Goal: Transaction & Acquisition: Purchase product/service

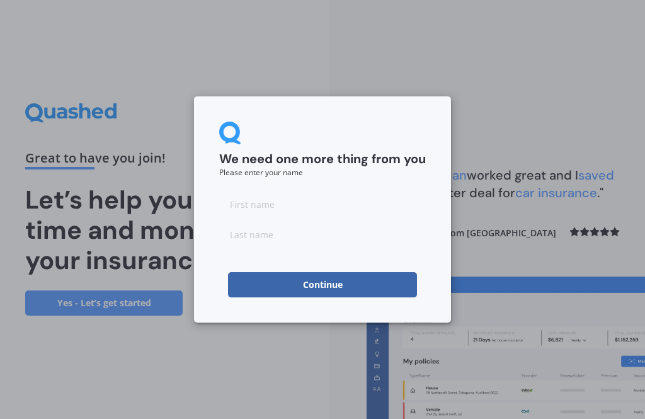
click at [281, 206] on input at bounding box center [322, 203] width 206 height 25
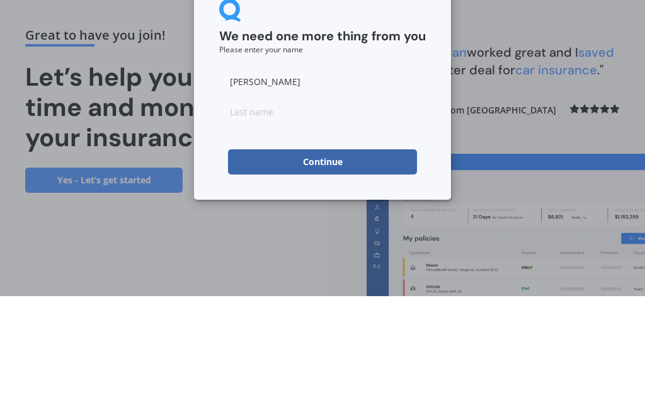
type input "[PERSON_NAME]"
click at [383, 222] on input at bounding box center [322, 234] width 206 height 25
type input "Lelisi"
click at [388, 272] on button "Continue" at bounding box center [322, 284] width 189 height 25
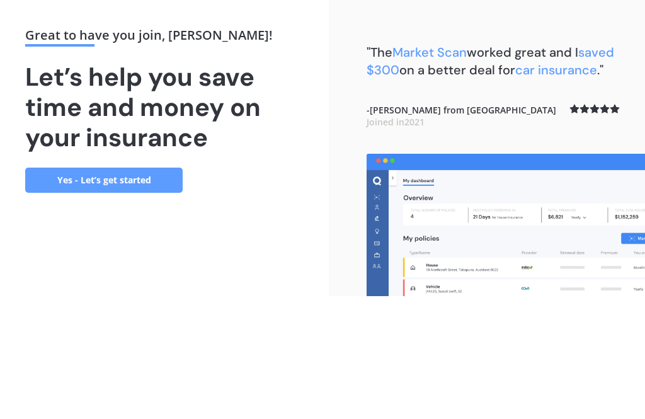
scroll to position [40, 0]
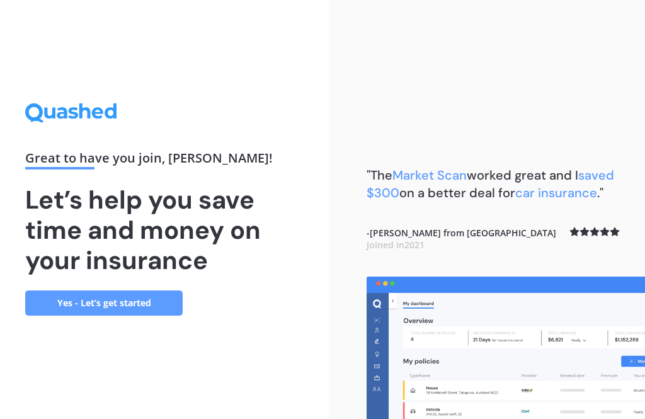
click at [144, 290] on link "Yes - Let’s get started" at bounding box center [103, 302] width 157 height 25
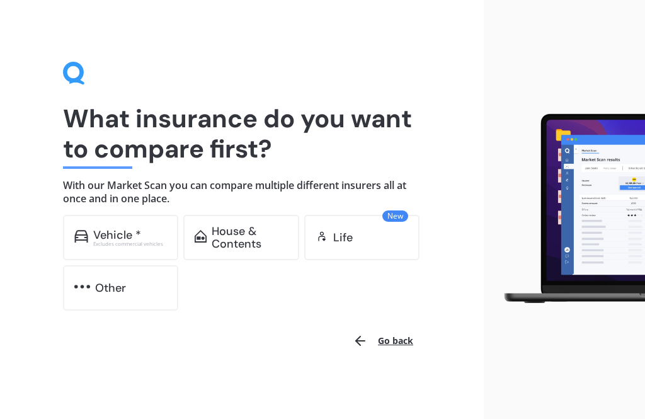
scroll to position [1, 0]
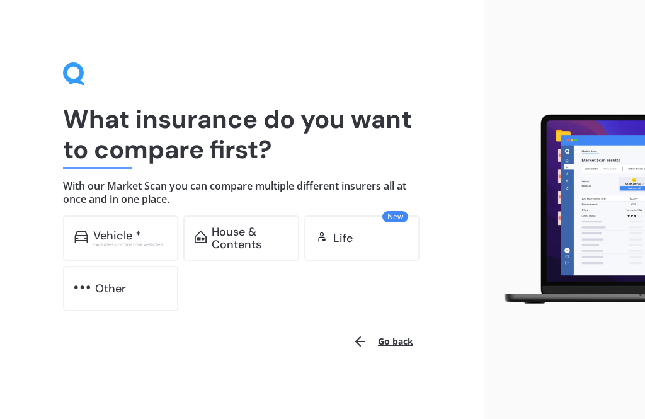
click at [253, 242] on div "House & Contents" at bounding box center [250, 237] width 76 height 25
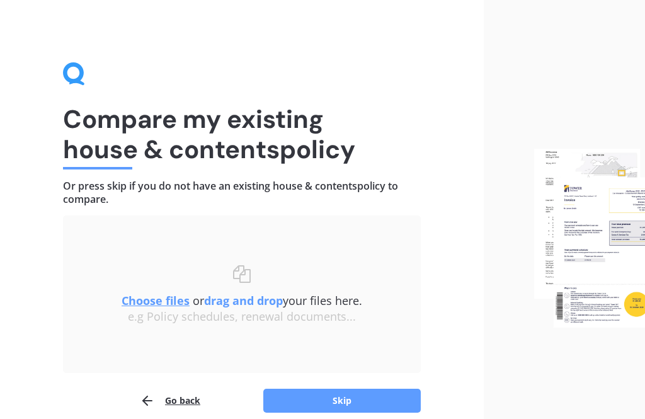
scroll to position [17, 0]
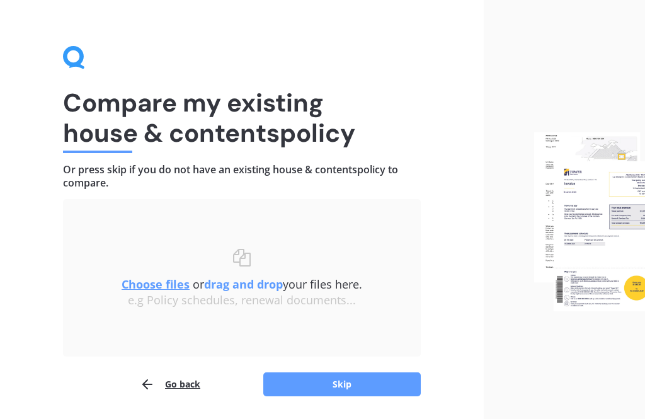
click at [291, 382] on button "Skip" at bounding box center [341, 384] width 157 height 24
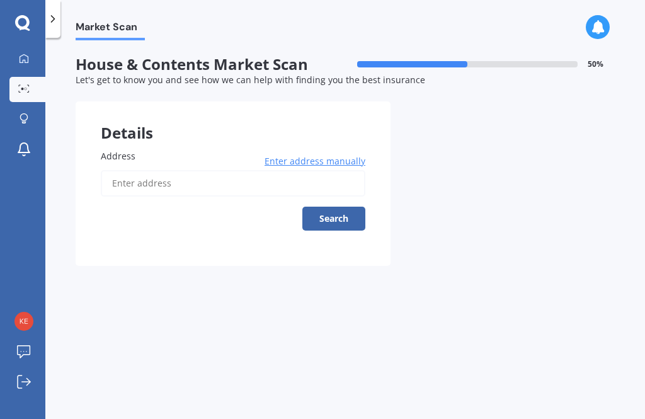
click at [263, 176] on input "Address" at bounding box center [233, 183] width 264 height 26
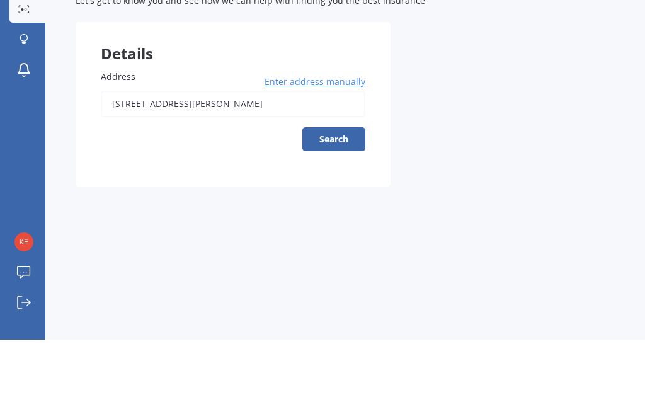
type input "[STREET_ADDRESS][PERSON_NAME]"
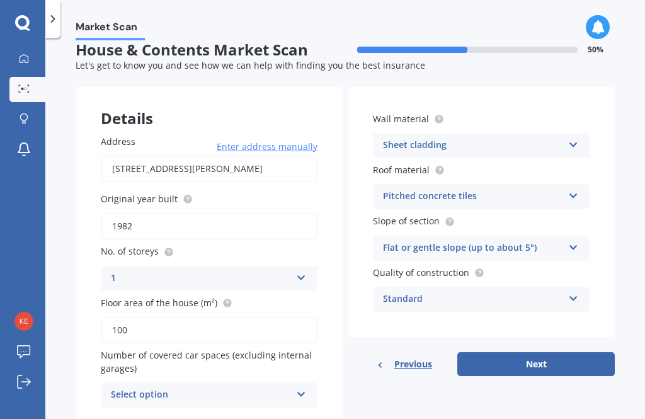
scroll to position [14, 0]
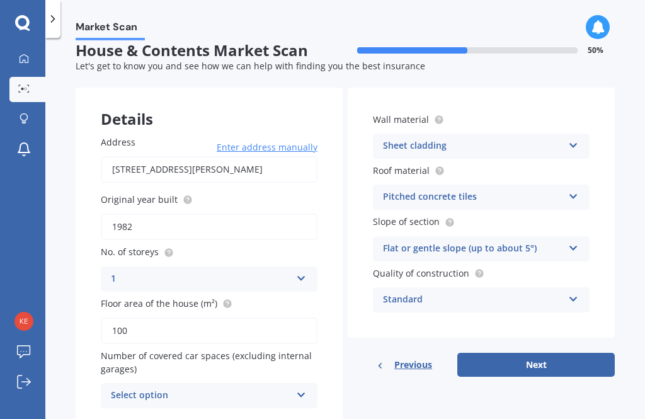
click at [283, 388] on div "Select option" at bounding box center [201, 395] width 180 height 15
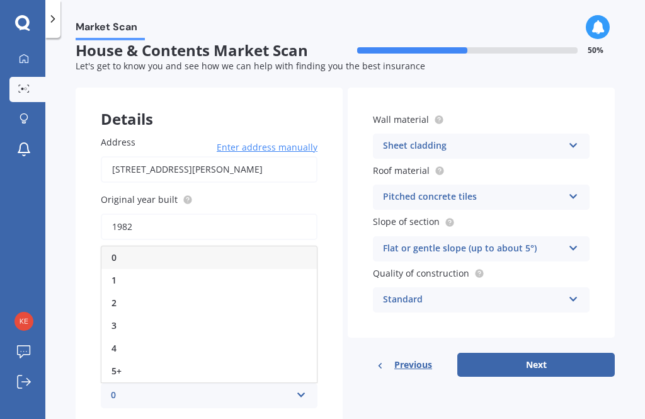
click at [271, 246] on div "0" at bounding box center [208, 257] width 215 height 23
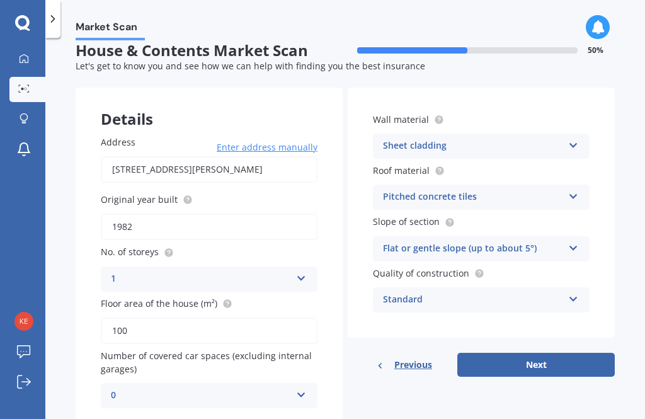
click at [518, 368] on button "Next" at bounding box center [535, 365] width 157 height 24
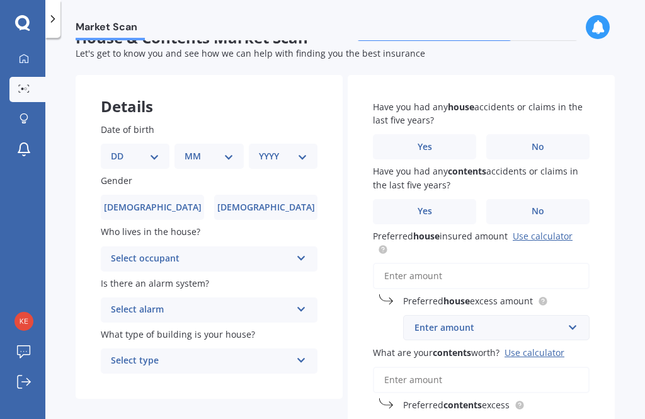
scroll to position [20, 0]
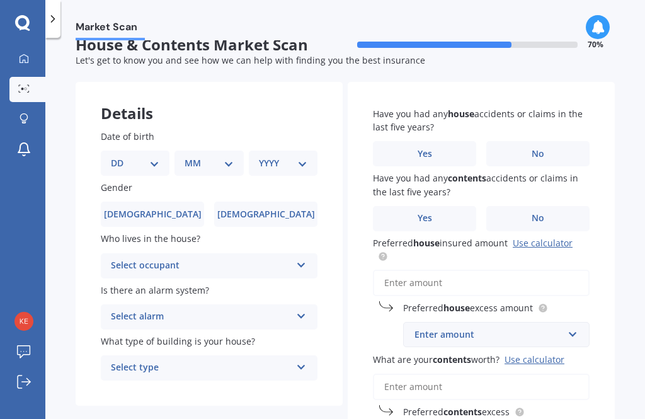
click at [288, 259] on div "Select occupant" at bounding box center [201, 265] width 180 height 15
click at [280, 287] on div "Owner" at bounding box center [208, 290] width 215 height 23
click at [274, 310] on div "Select alarm" at bounding box center [201, 316] width 180 height 15
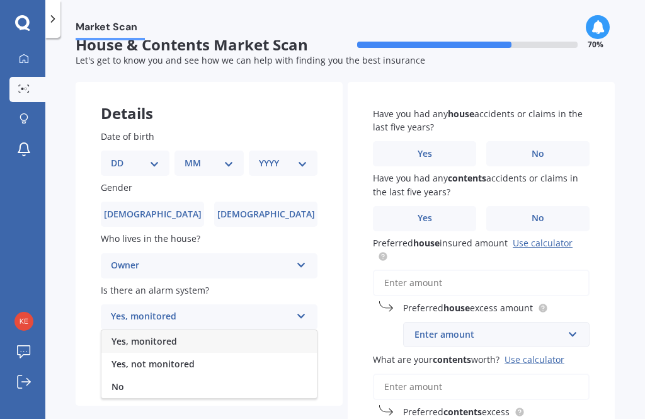
click at [212, 381] on div "No" at bounding box center [208, 386] width 215 height 23
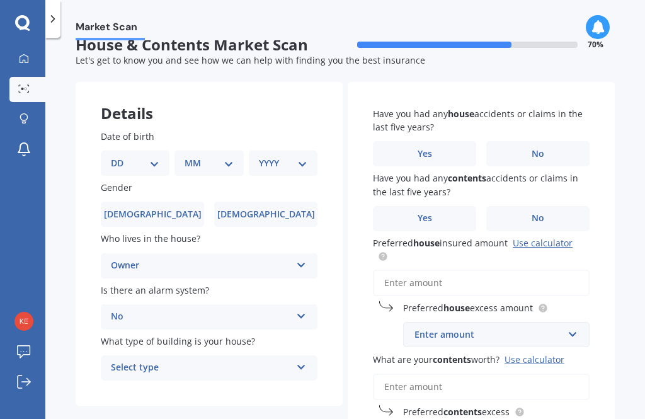
click at [243, 363] on div "Select type" at bounding box center [201, 367] width 180 height 15
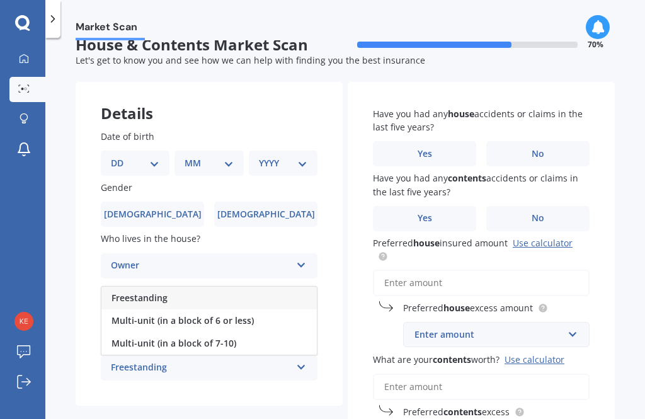
click at [281, 296] on div "Freestanding" at bounding box center [208, 297] width 215 height 23
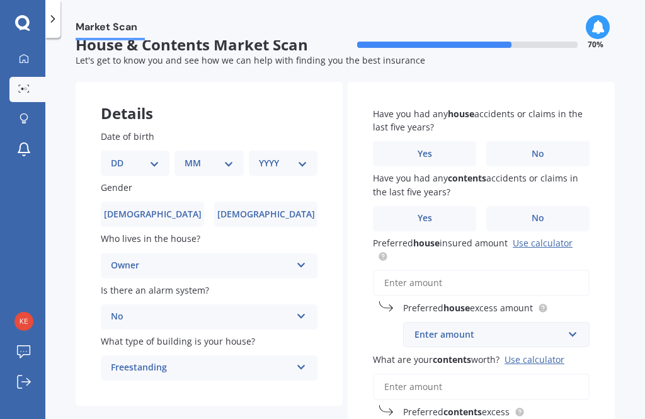
click at [146, 165] on select "DD 01 02 03 04 05 06 07 08 09 10 11 12 13 14 15 16 17 18 19 20 21 22 23 24 25 2…" at bounding box center [135, 163] width 48 height 14
select select "19"
click at [213, 166] on select "MM 01 02 03 04 05 06 07 08 09 10 11 12" at bounding box center [210, 163] width 43 height 14
select select "09"
click at [301, 156] on select "YYYY 2009 2008 2007 2006 2005 2004 2003 2002 2001 2000 1999 1998 1997 1996 1995…" at bounding box center [280, 163] width 43 height 14
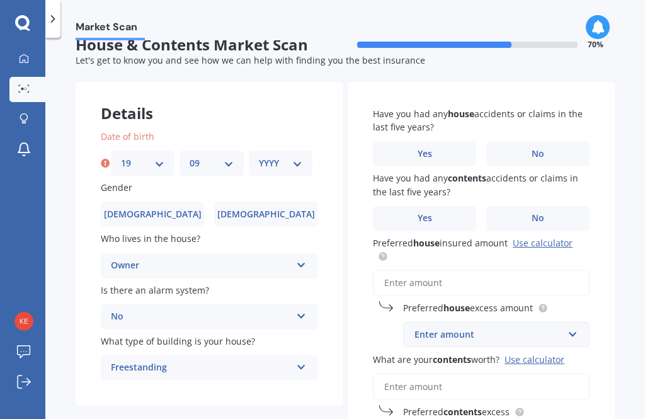
select select "1996"
click at [296, 212] on label "Female" at bounding box center [265, 213] width 103 height 25
click at [0, 0] on input "Female" at bounding box center [0, 0] width 0 height 0
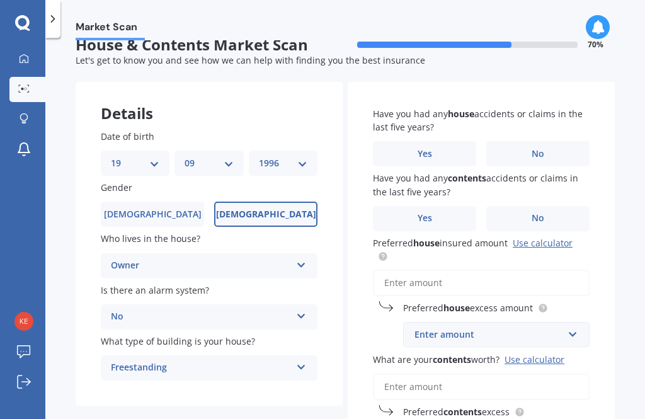
click at [558, 154] on label "No" at bounding box center [537, 153] width 103 height 25
click at [0, 0] on input "No" at bounding box center [0, 0] width 0 height 0
click at [567, 211] on label "No" at bounding box center [537, 218] width 103 height 25
click at [0, 0] on input "No" at bounding box center [0, 0] width 0 height 0
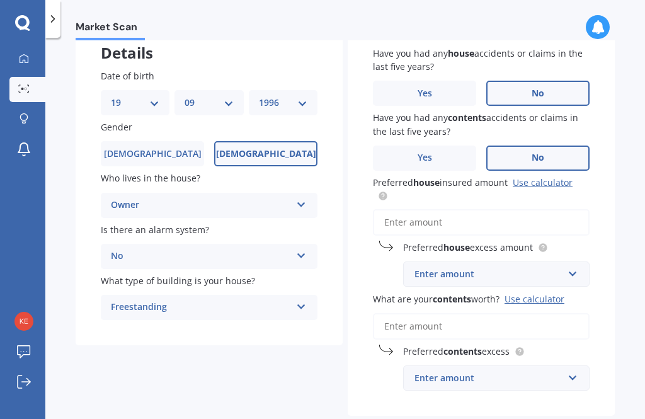
scroll to position [81, 0]
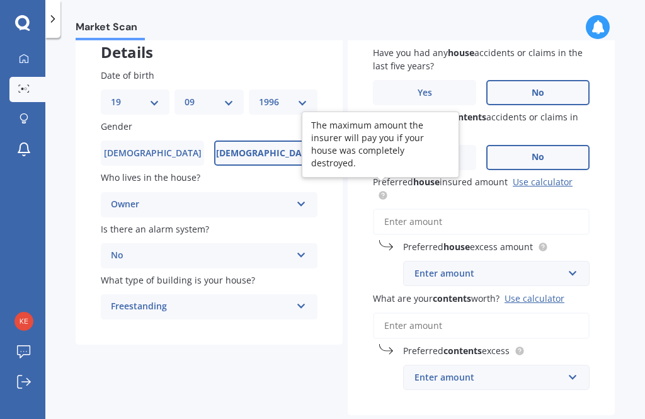
click at [386, 191] on circle at bounding box center [382, 195] width 8 height 8
click at [454, 220] on input "Preferred house insured amount Use calculator" at bounding box center [481, 221] width 217 height 26
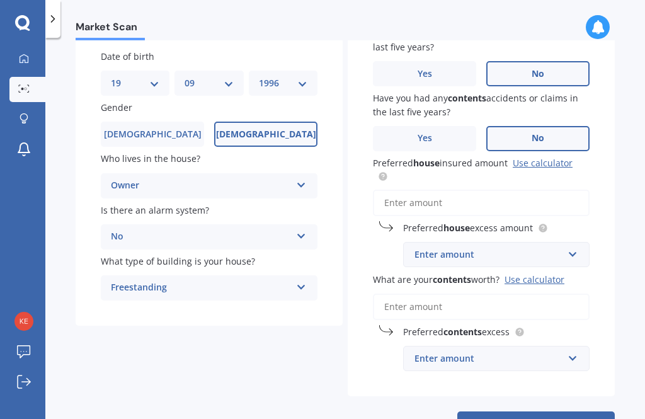
scroll to position [99, 0]
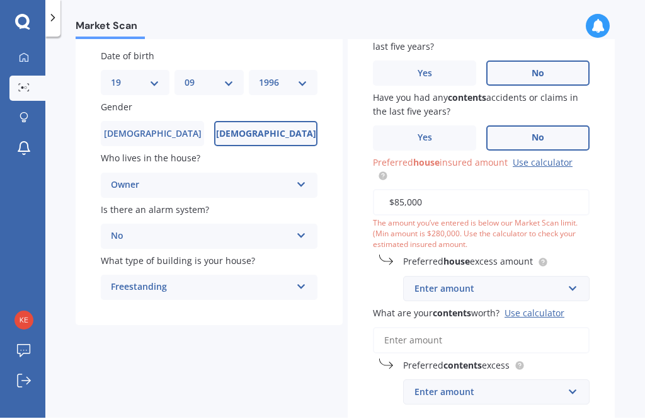
type input "$850,000"
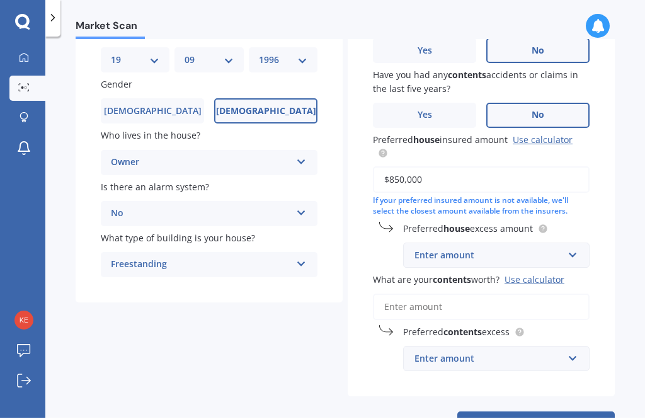
scroll to position [121, 0]
click at [621, 145] on div "Market Scan House & Contents Market Scan 70 % Let's get to know you and see how…" at bounding box center [344, 230] width 599 height 381
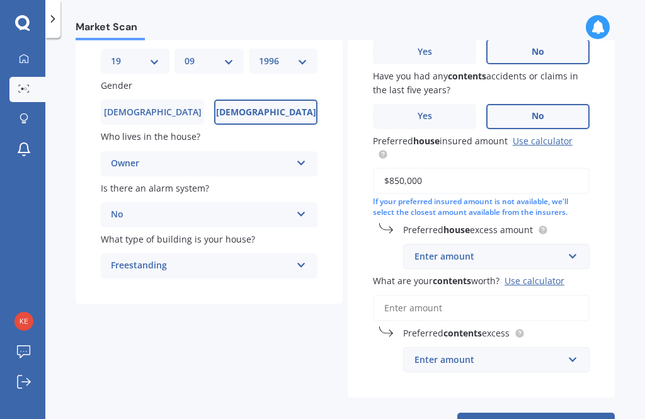
click at [554, 251] on div "Enter amount" at bounding box center [488, 256] width 149 height 14
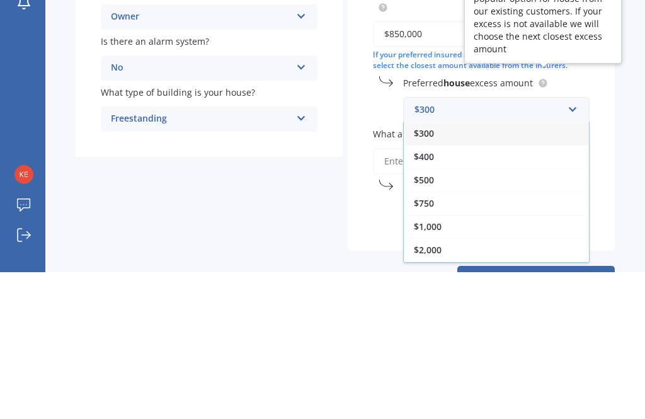
click at [544, 225] on circle at bounding box center [542, 229] width 8 height 8
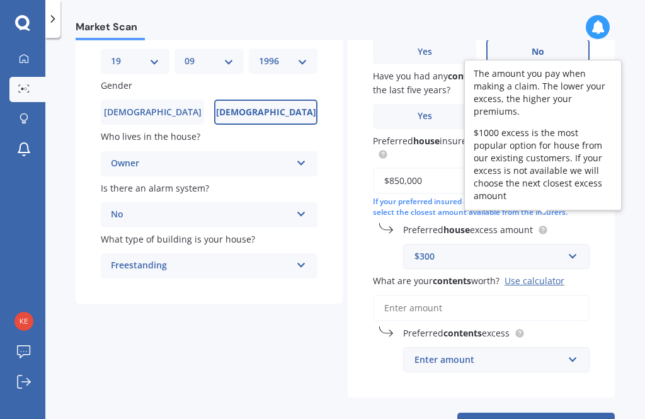
click at [546, 225] on circle at bounding box center [542, 229] width 8 height 8
click at [559, 249] on div "$300" at bounding box center [488, 256] width 149 height 14
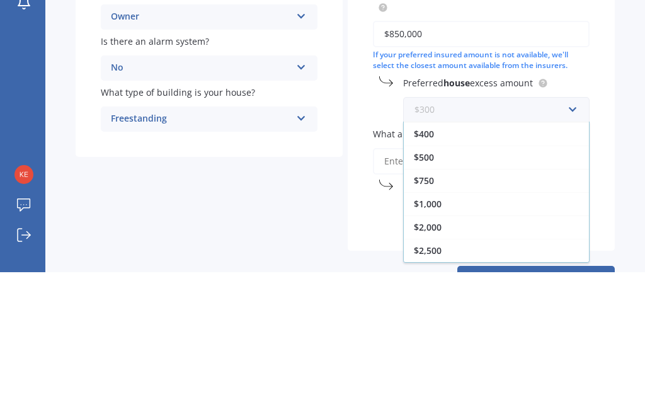
scroll to position [23, 0]
click at [472, 315] on div "$750" at bounding box center [496, 326] width 185 height 23
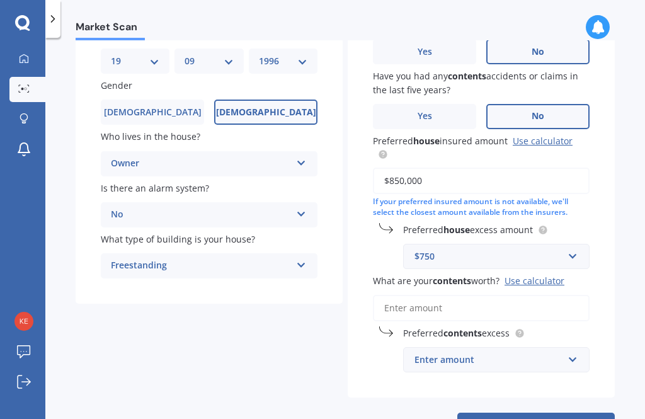
click at [457, 297] on input "What are your contents worth? Use calculator" at bounding box center [481, 308] width 217 height 26
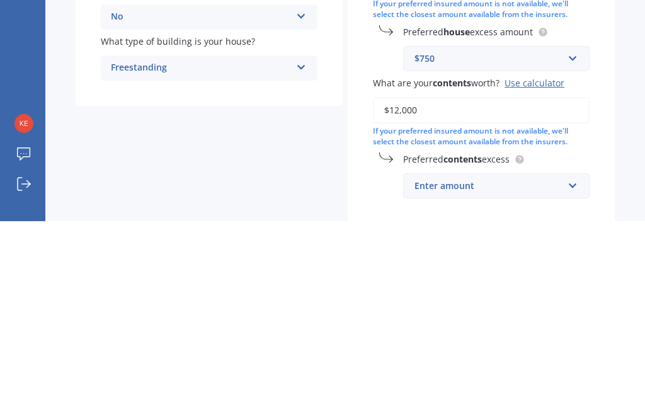
type input "$120,000"
click at [614, 144] on div "Have you had any house accidents or claims in the last five years? Yes No Have …" at bounding box center [480, 200] width 267 height 441
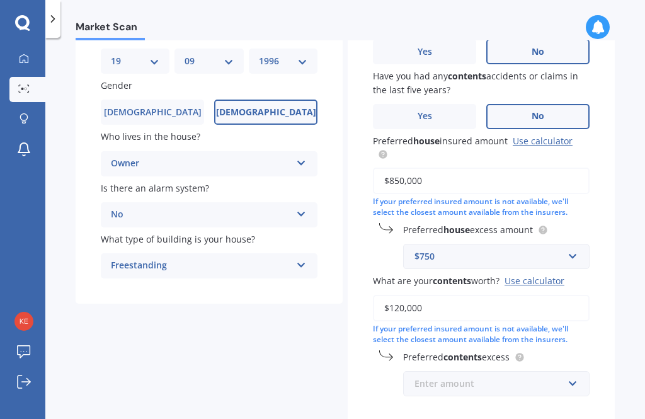
click at [529, 371] on input "text" at bounding box center [491, 383] width 175 height 24
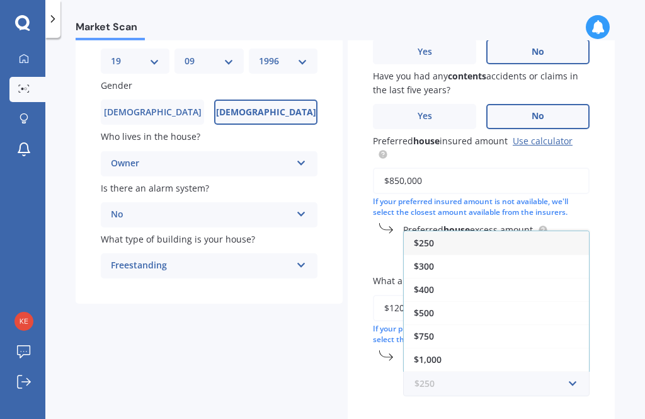
scroll to position [40, 0]
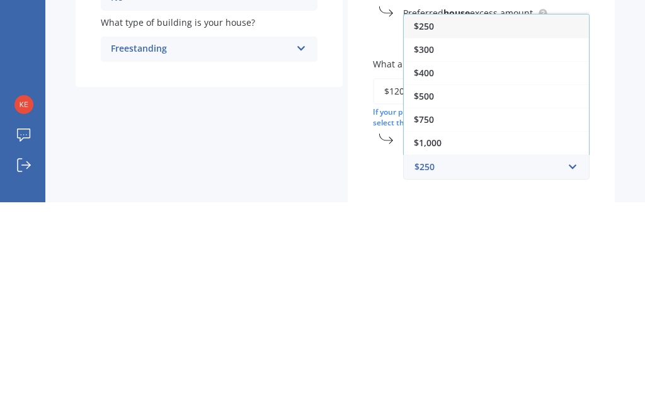
click at [451, 301] on div "$500" at bounding box center [496, 312] width 185 height 23
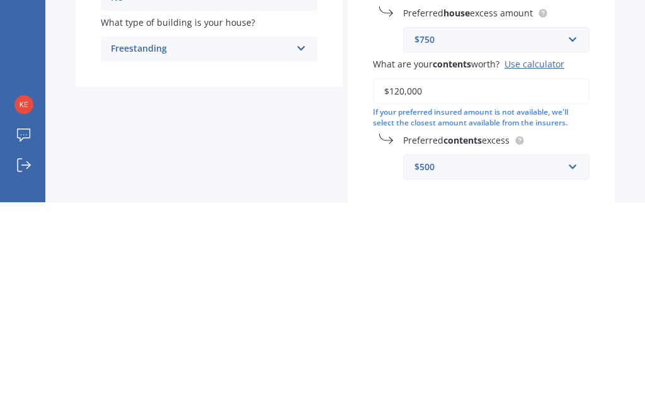
scroll to position [0, 0]
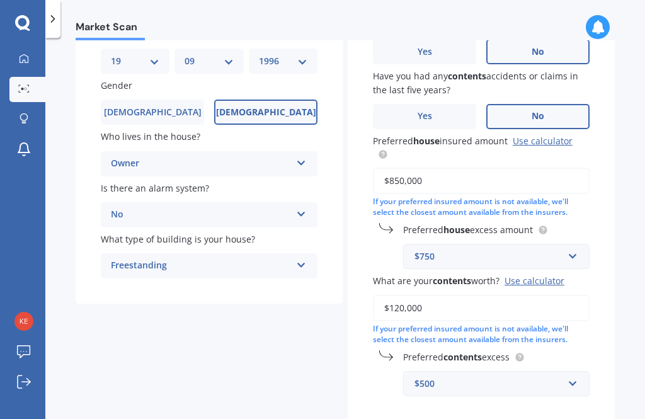
select select "19"
select select "09"
select select "1996"
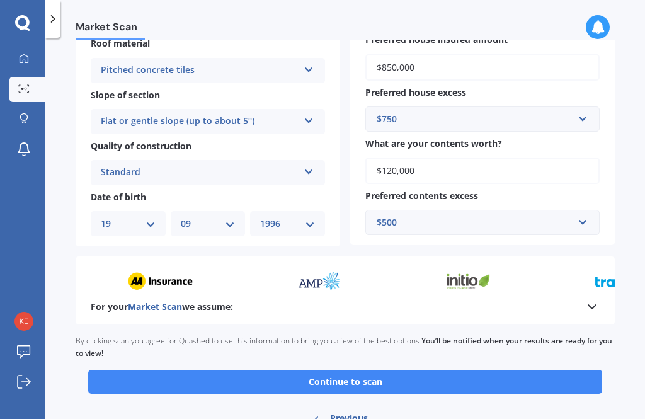
scroll to position [385, 0]
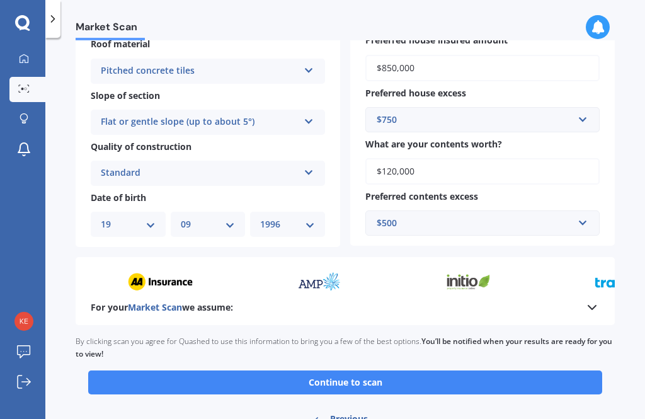
click at [592, 300] on icon at bounding box center [591, 307] width 15 height 15
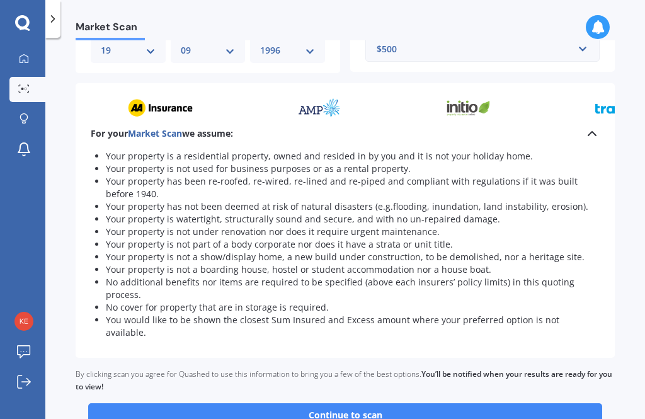
scroll to position [558, 0]
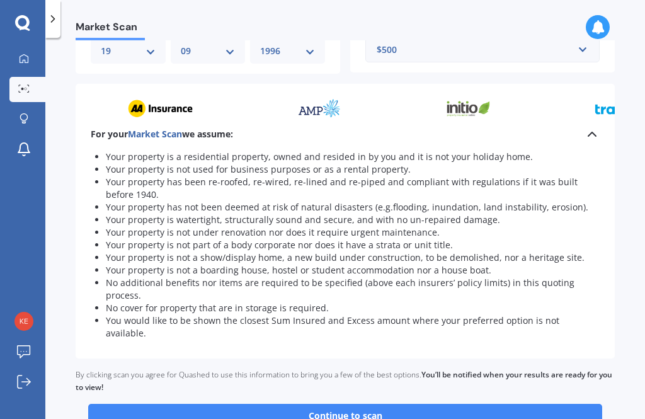
click at [502, 404] on button "Continue to scan" at bounding box center [345, 416] width 514 height 24
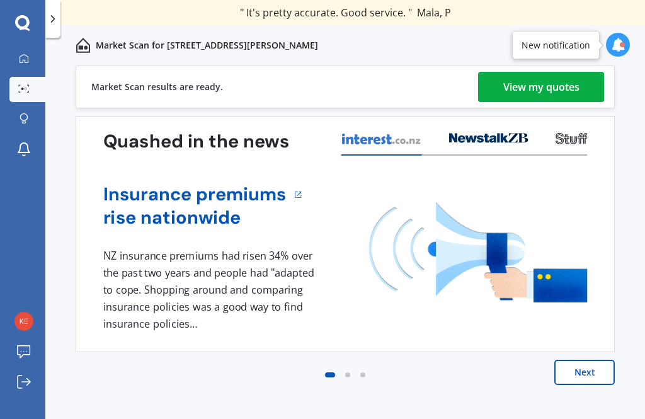
scroll to position [29, 0]
click at [556, 72] on div "View my quotes" at bounding box center [541, 87] width 76 height 30
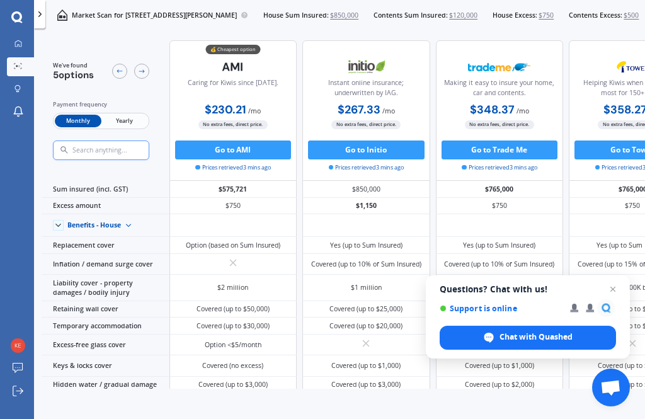
click at [615, 288] on span "Close chat" at bounding box center [612, 288] width 15 height 15
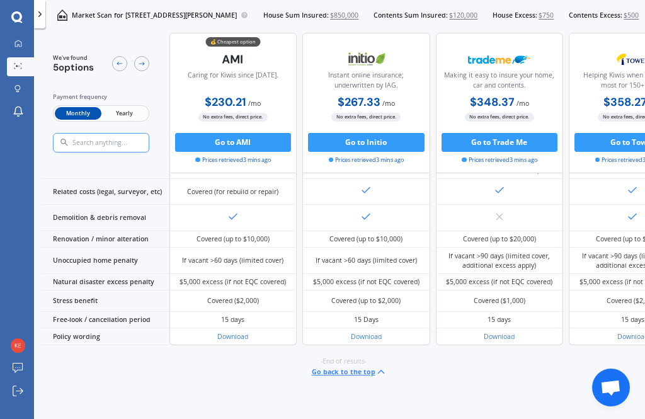
scroll to position [794, 0]
click at [18, 397] on div at bounding box center [18, 391] width 14 height 12
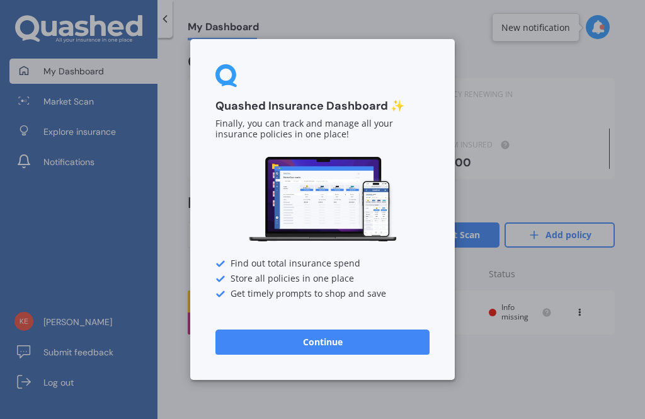
click at [262, 345] on button "Continue" at bounding box center [322, 341] width 214 height 25
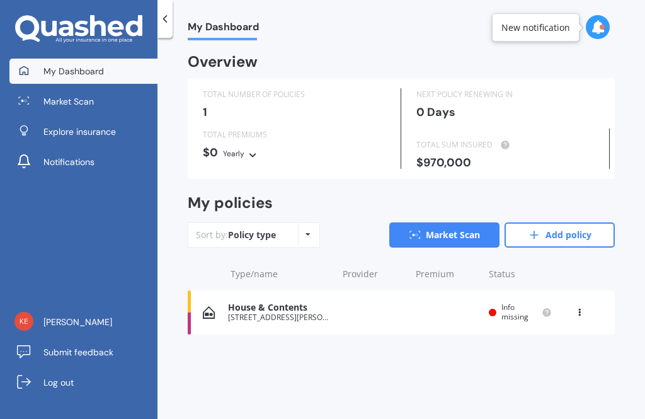
click at [576, 306] on icon at bounding box center [579, 310] width 9 height 8
click at [562, 332] on div "View policy" at bounding box center [551, 336] width 125 height 25
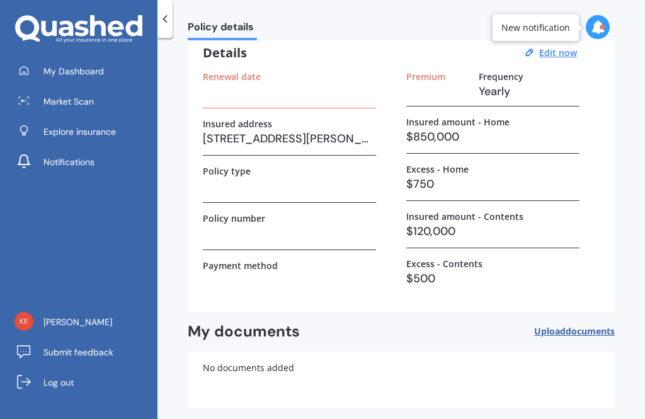
click at [171, 15] on icon at bounding box center [165, 19] width 13 height 13
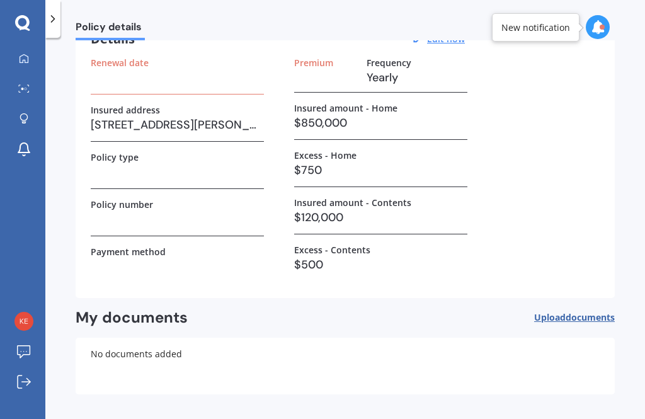
scroll to position [70, 0]
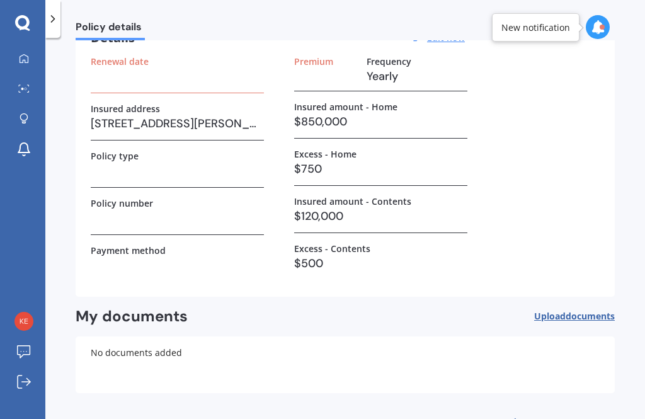
click at [59, 23] on icon at bounding box center [53, 19] width 13 height 13
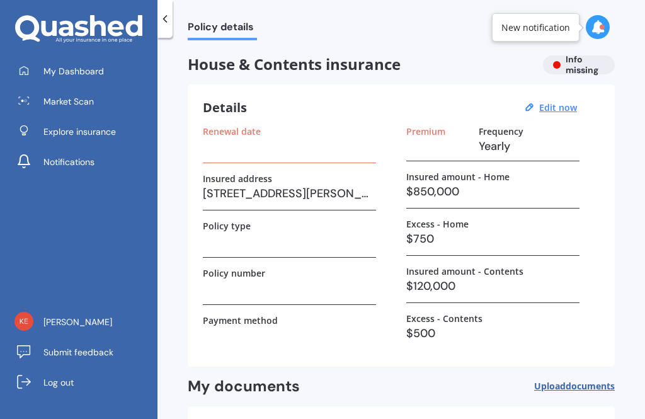
scroll to position [0, 0]
click at [108, 101] on link "Market Scan" at bounding box center [83, 101] width 148 height 25
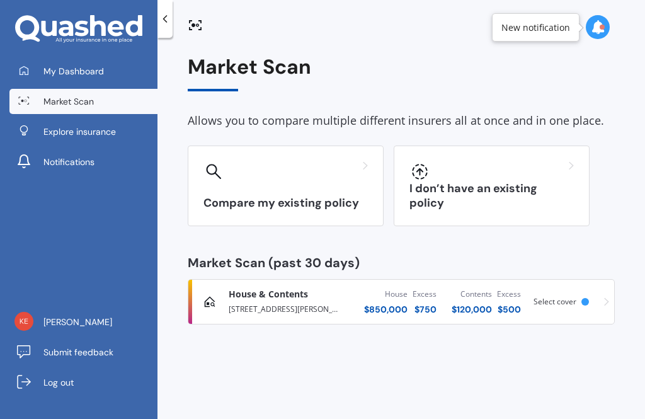
click at [523, 195] on h3 "I don’t have an existing policy" at bounding box center [491, 195] width 164 height 29
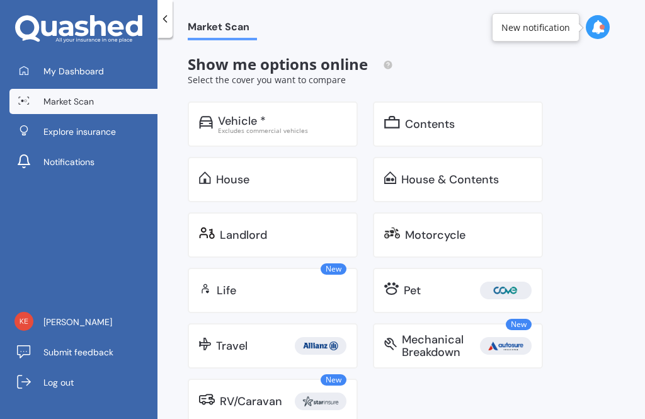
click at [436, 178] on div "House & Contents" at bounding box center [450, 179] width 98 height 13
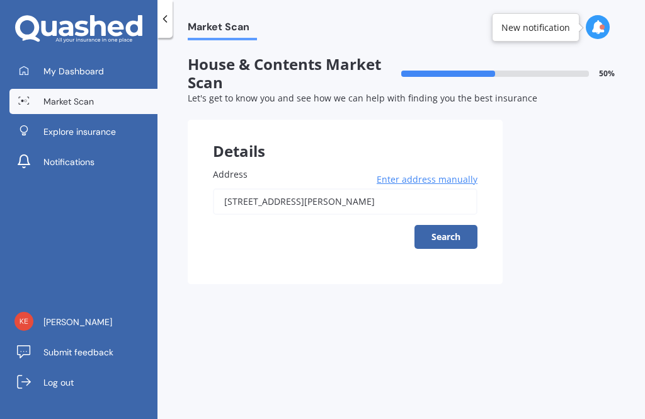
click at [446, 230] on button "Search" at bounding box center [445, 237] width 63 height 24
type input "[STREET_ADDRESS][PERSON_NAME]"
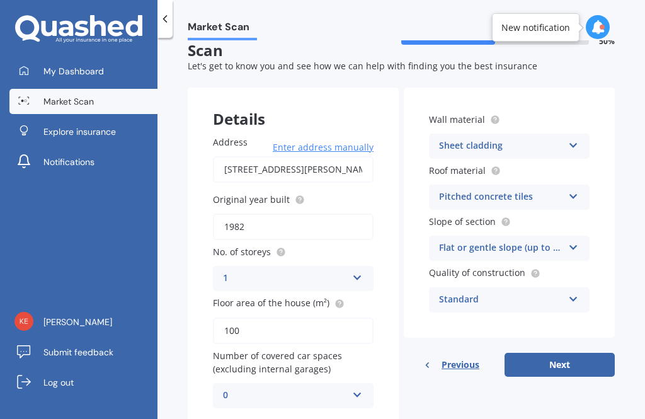
scroll to position [31, 0]
click at [551, 365] on button "Next" at bounding box center [559, 365] width 110 height 24
select select "19"
select select "09"
select select "1996"
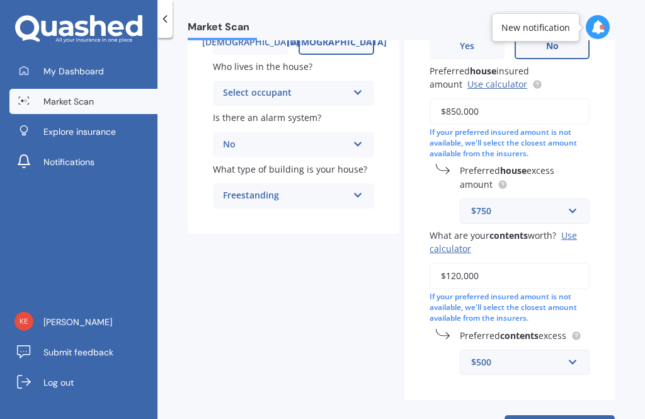
scroll to position [210, 0]
click at [565, 215] on input "text" at bounding box center [520, 211] width 118 height 24
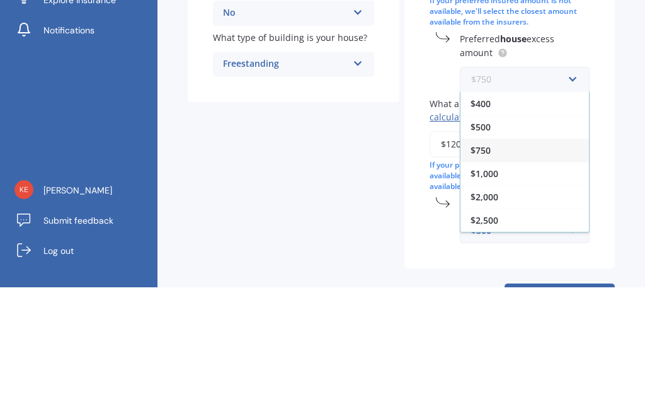
scroll to position [23, 0]
click at [619, 87] on div "Market Scan House & Contents Market Scan 70 % Let's get to know you and see how…" at bounding box center [400, 230] width 487 height 381
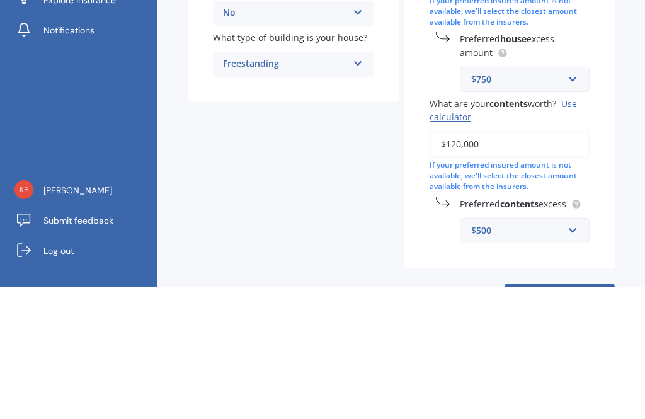
scroll to position [40, 0]
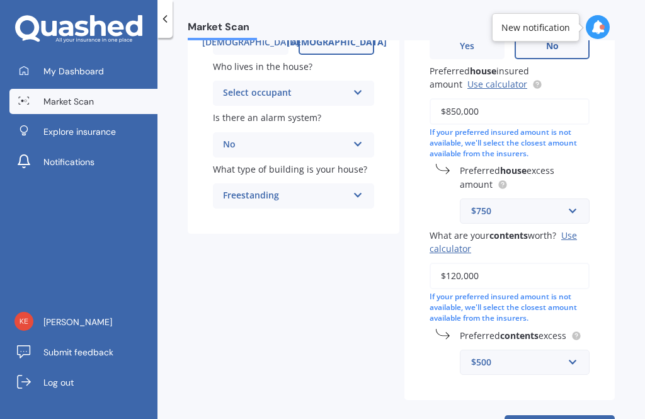
click at [548, 204] on div "$750" at bounding box center [517, 211] width 92 height 14
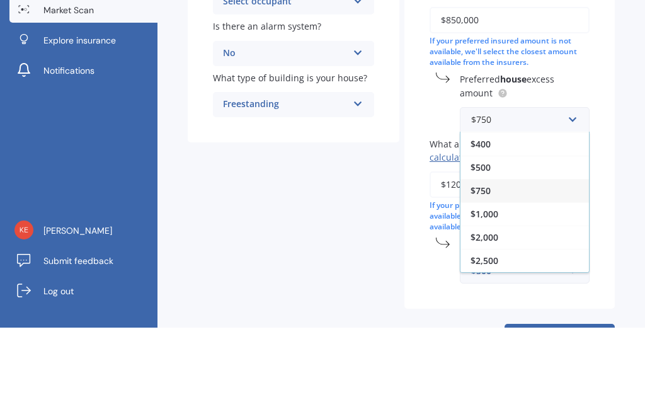
click at [619, 74] on div "Market Scan House & Contents Market Scan 70 % Let's get to know you and see how…" at bounding box center [400, 230] width 487 height 381
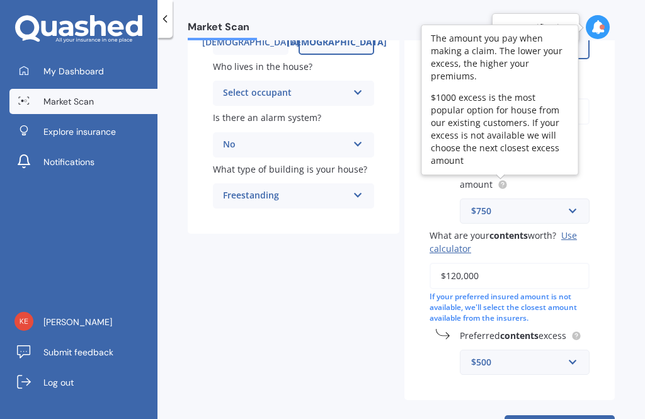
click at [502, 180] on circle at bounding box center [502, 184] width 8 height 8
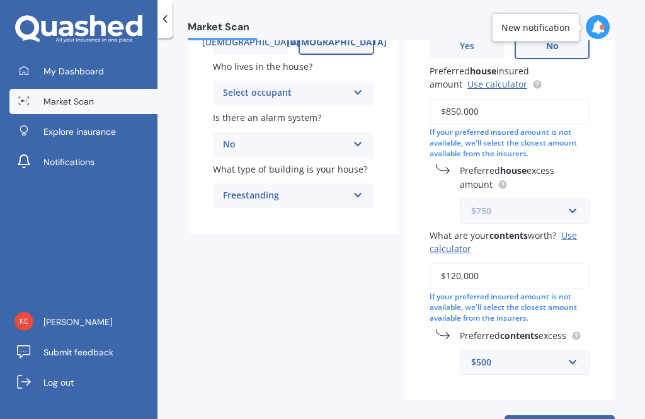
click at [563, 199] on input "text" at bounding box center [520, 211] width 118 height 24
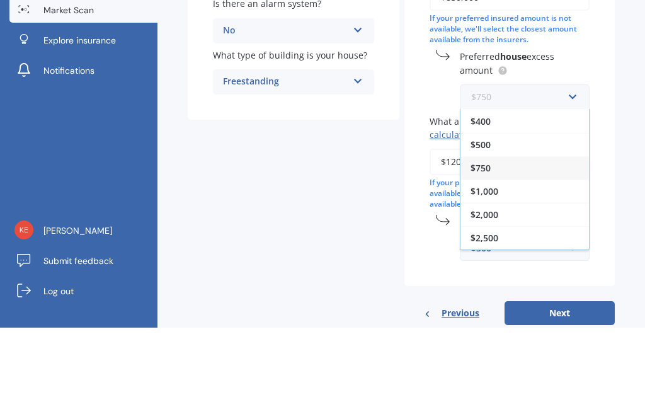
scroll to position [232, 0]
click at [516, 271] on div "$1,000" at bounding box center [524, 282] width 128 height 23
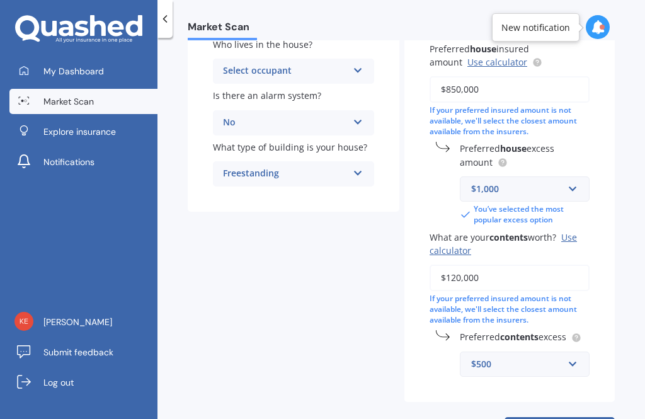
click at [609, 180] on div "Have you had any house accidents or claims in the last five years? Yes No Have …" at bounding box center [509, 145] width 210 height 514
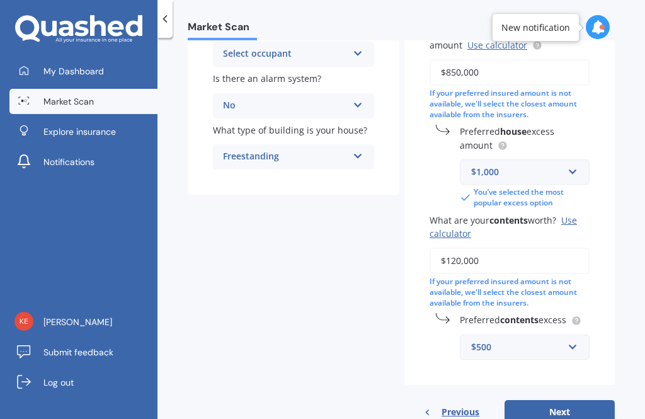
scroll to position [249, 0]
click at [568, 399] on button "Next" at bounding box center [559, 411] width 110 height 24
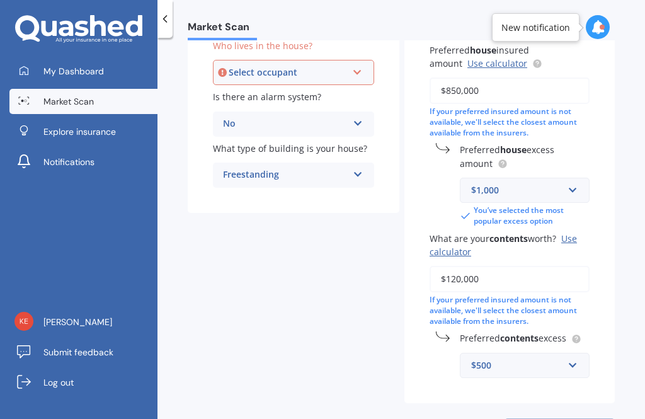
scroll to position [225, 0]
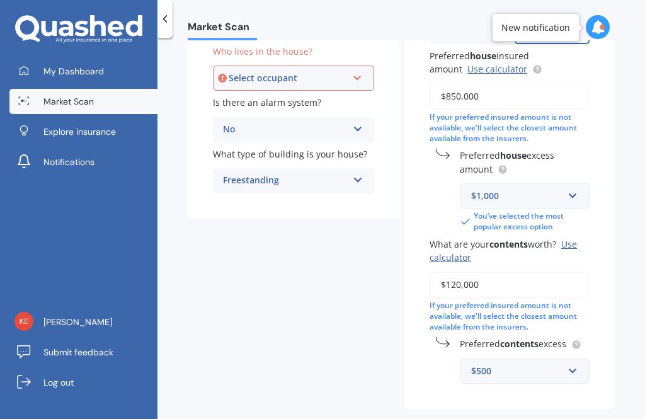
click at [303, 65] on div "Select occupant Owner Owner + Boarder" at bounding box center [293, 77] width 161 height 25
click at [330, 91] on div "Owner" at bounding box center [293, 102] width 159 height 23
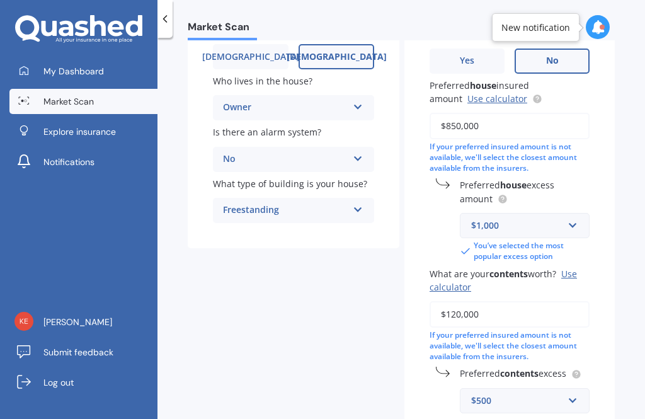
scroll to position [231, 0]
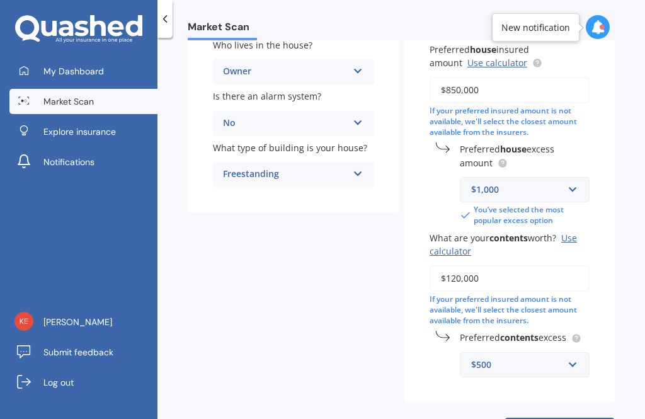
select select "19"
select select "09"
select select "1996"
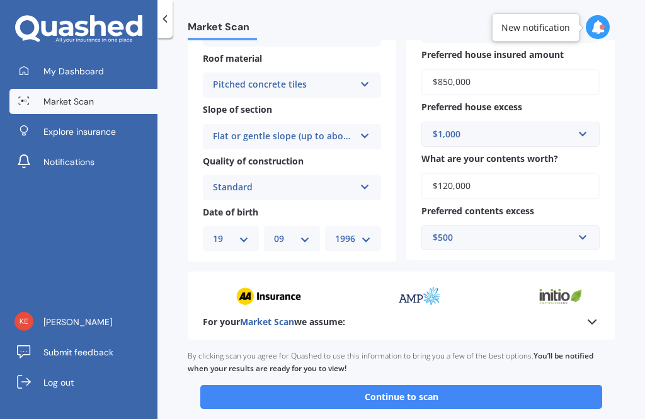
scroll to position [389, 0]
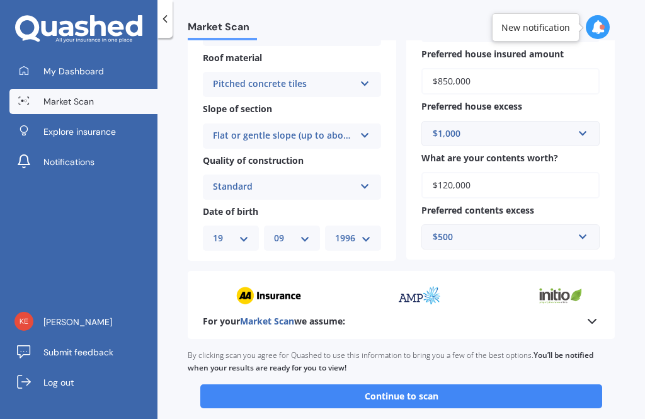
click at [329, 384] on button "Continue to scan" at bounding box center [401, 396] width 402 height 24
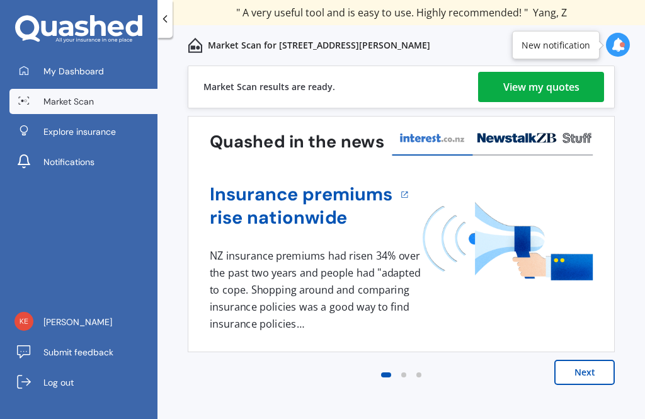
click at [542, 87] on div "View my quotes" at bounding box center [541, 87] width 76 height 30
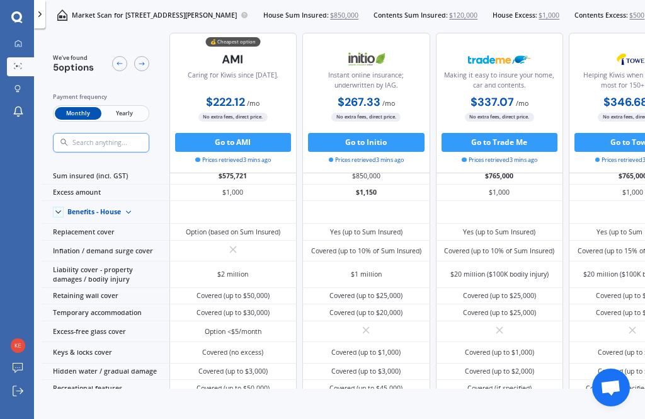
scroll to position [19, 0]
click at [265, 133] on button "Go to AMI" at bounding box center [233, 142] width 116 height 19
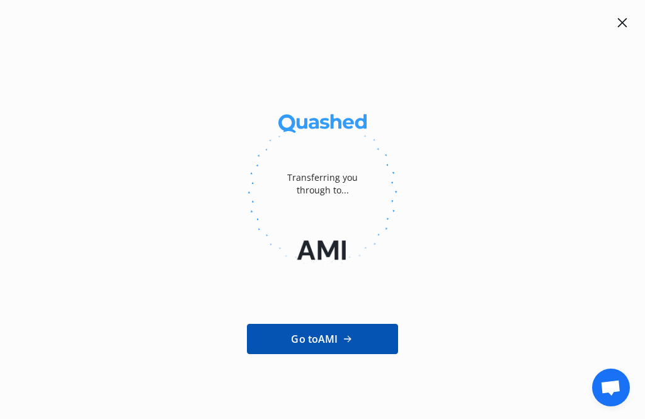
click at [623, 21] on icon at bounding box center [622, 22] width 9 height 9
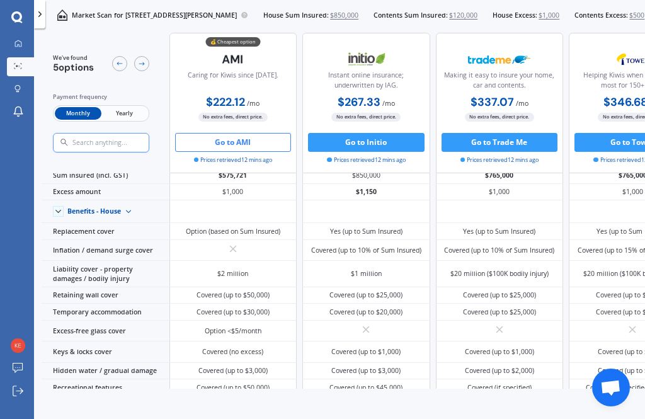
click at [621, 47] on img at bounding box center [632, 58] width 62 height 23
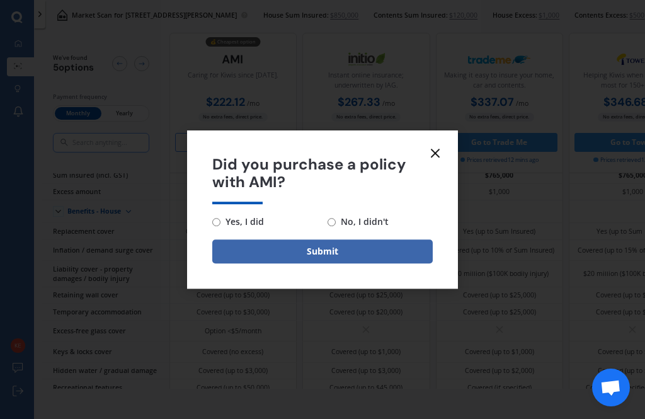
click at [376, 224] on span "No, I didn't" at bounding box center [362, 221] width 53 height 15
click at [336, 224] on input "No, I didn't" at bounding box center [331, 222] width 8 height 8
radio input "true"
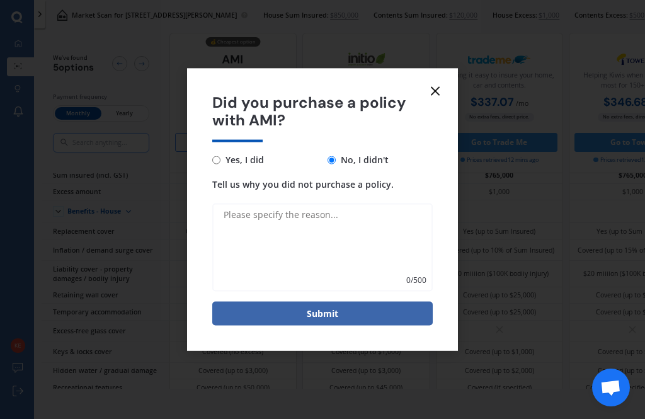
click at [435, 93] on line at bounding box center [435, 91] width 8 height 8
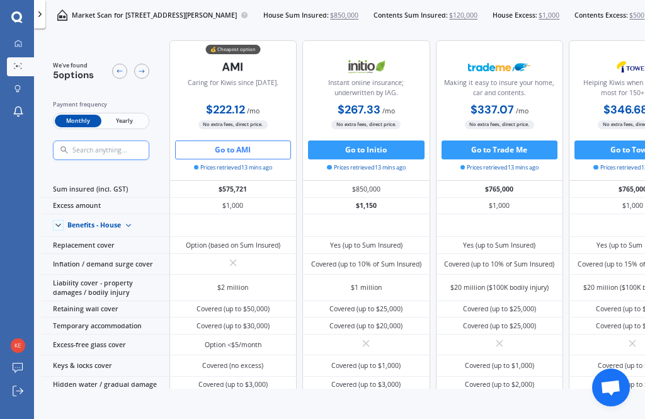
scroll to position [0, 0]
